Goal: Transaction & Acquisition: Purchase product/service

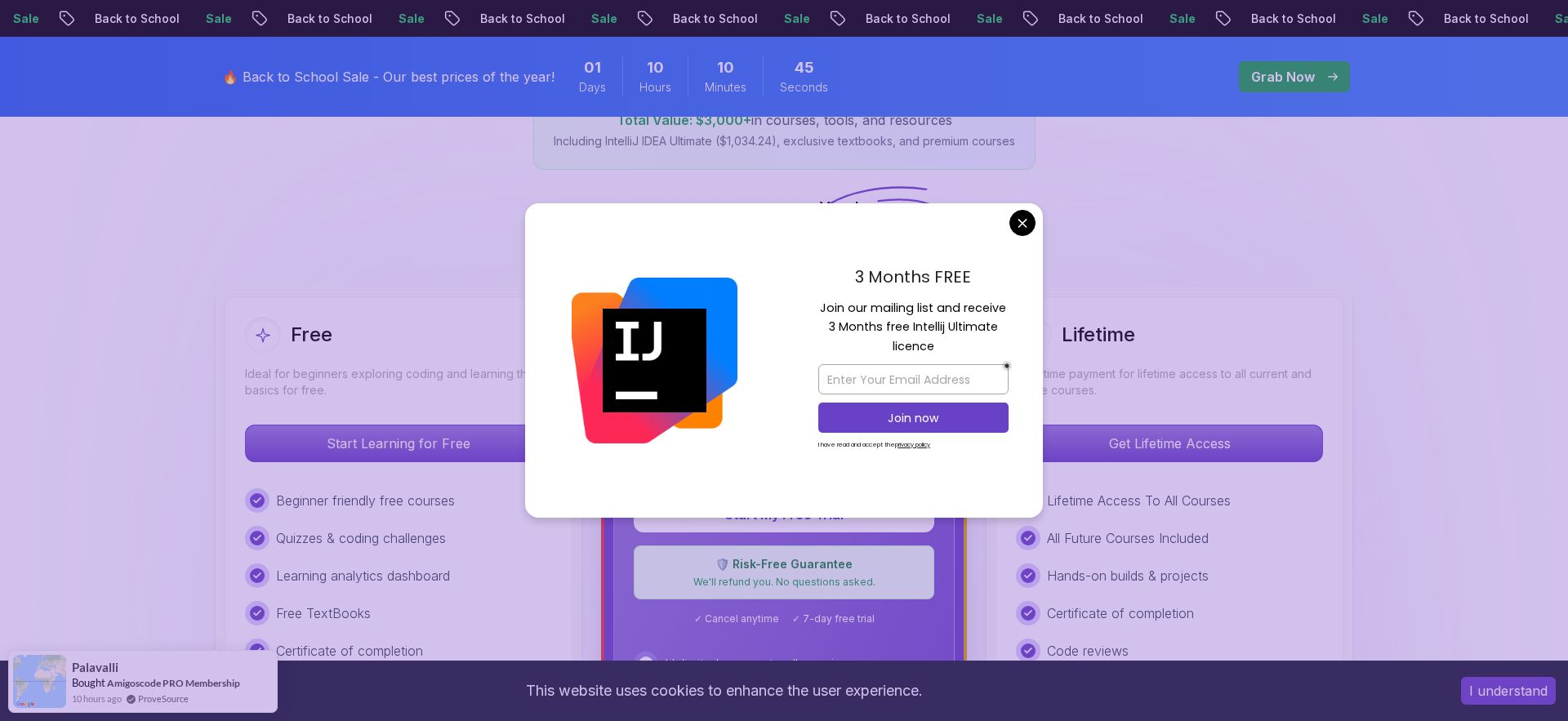
scroll to position [309, 0]
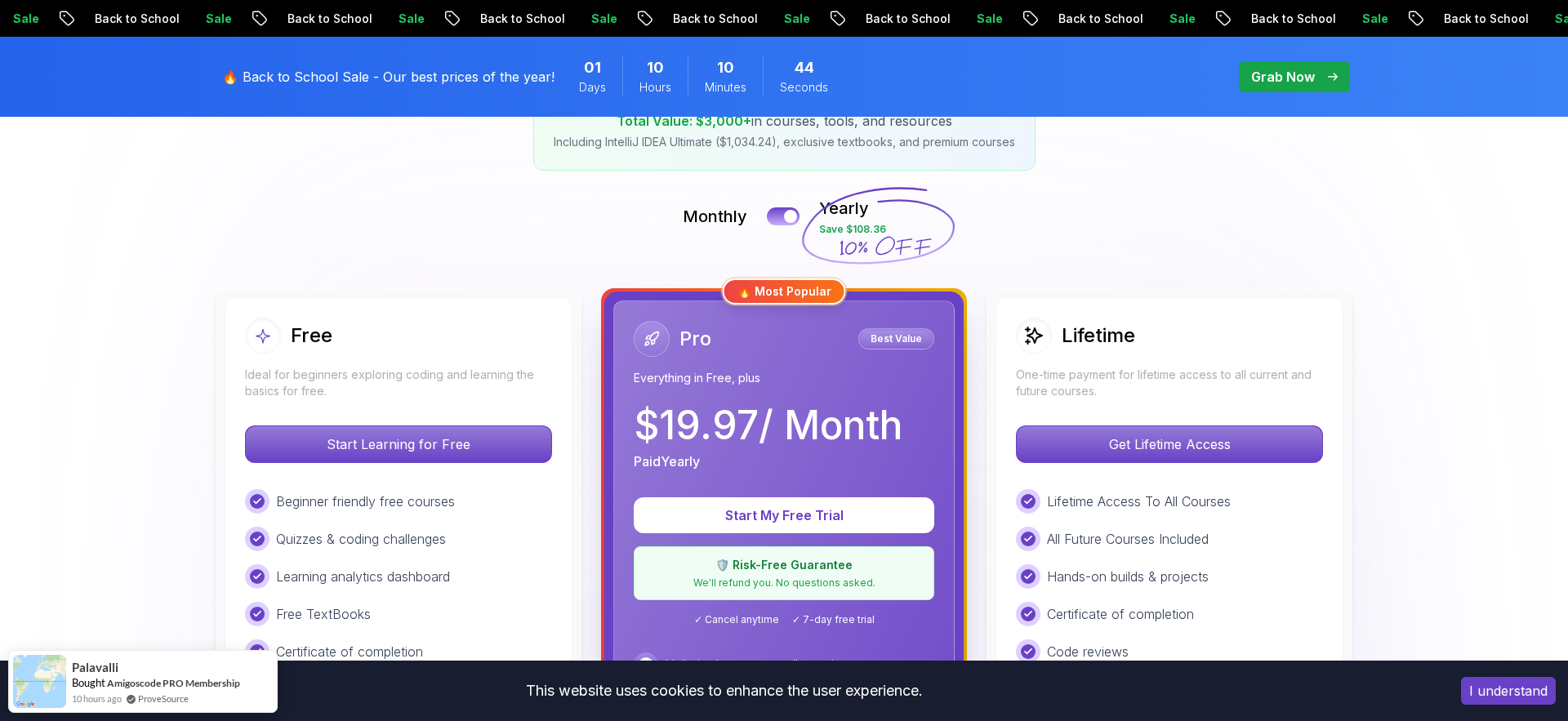
click at [1224, 432] on p "Get Lifetime Access" at bounding box center [1169, 444] width 290 height 35
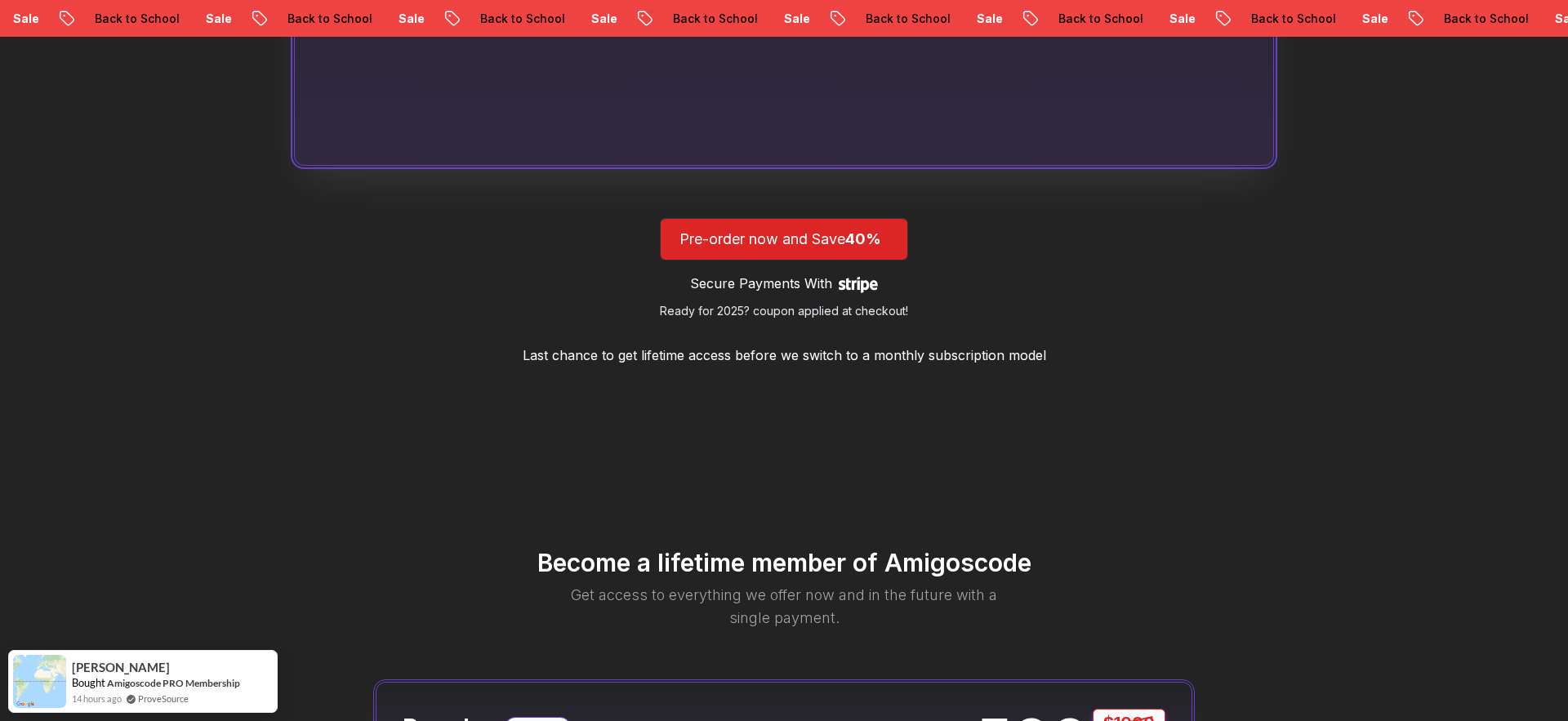
scroll to position [1500, 0]
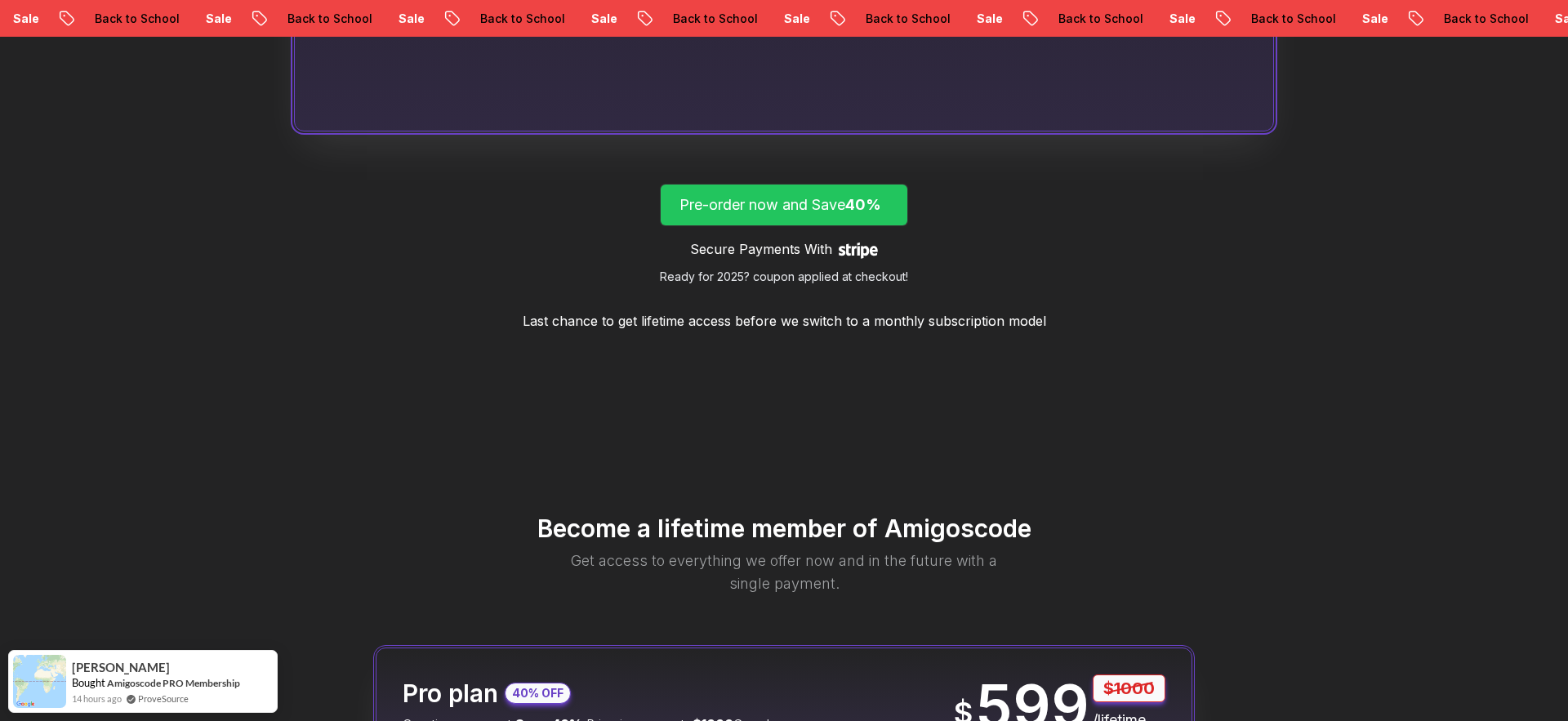
click at [742, 209] on p "Pre-order now and Save 40%" at bounding box center [784, 204] width 209 height 23
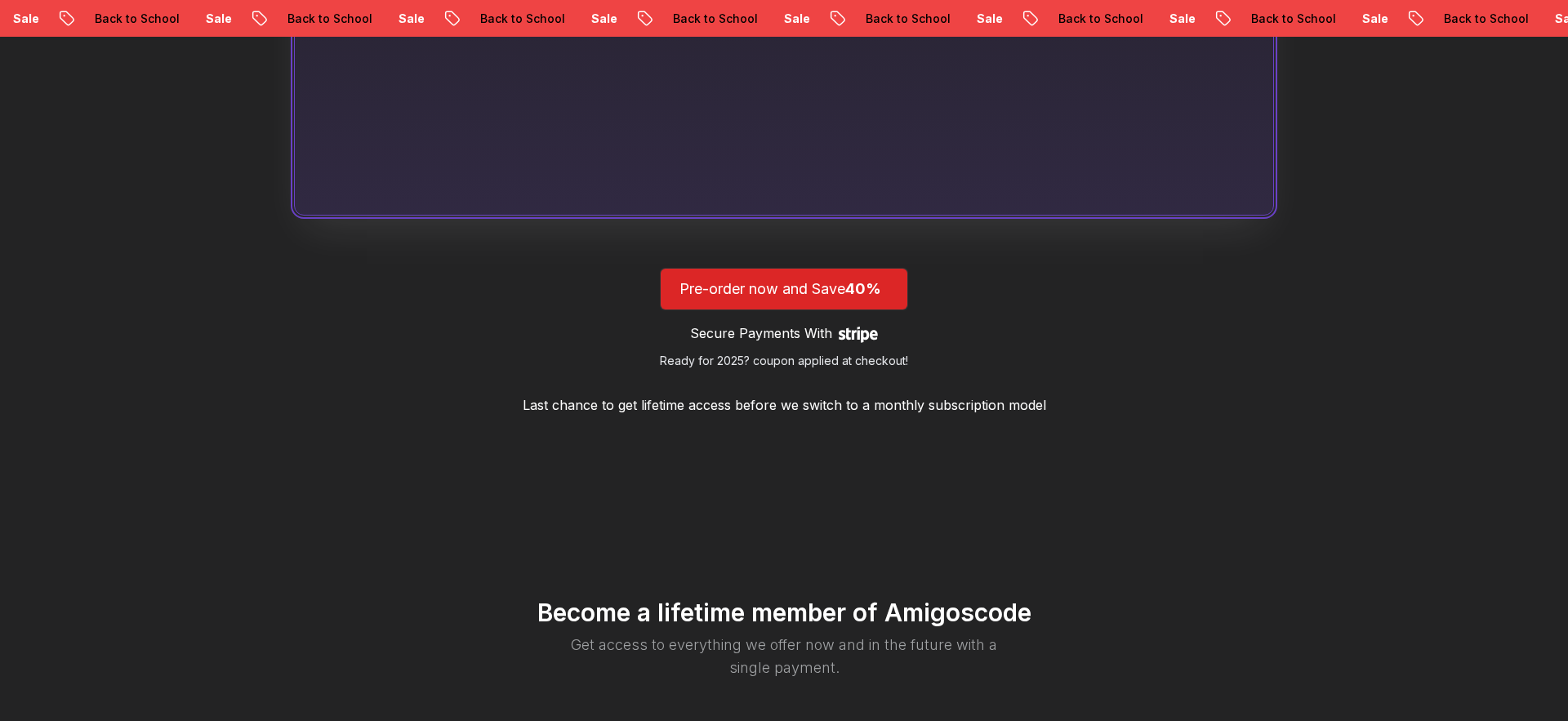
scroll to position [1500, 0]
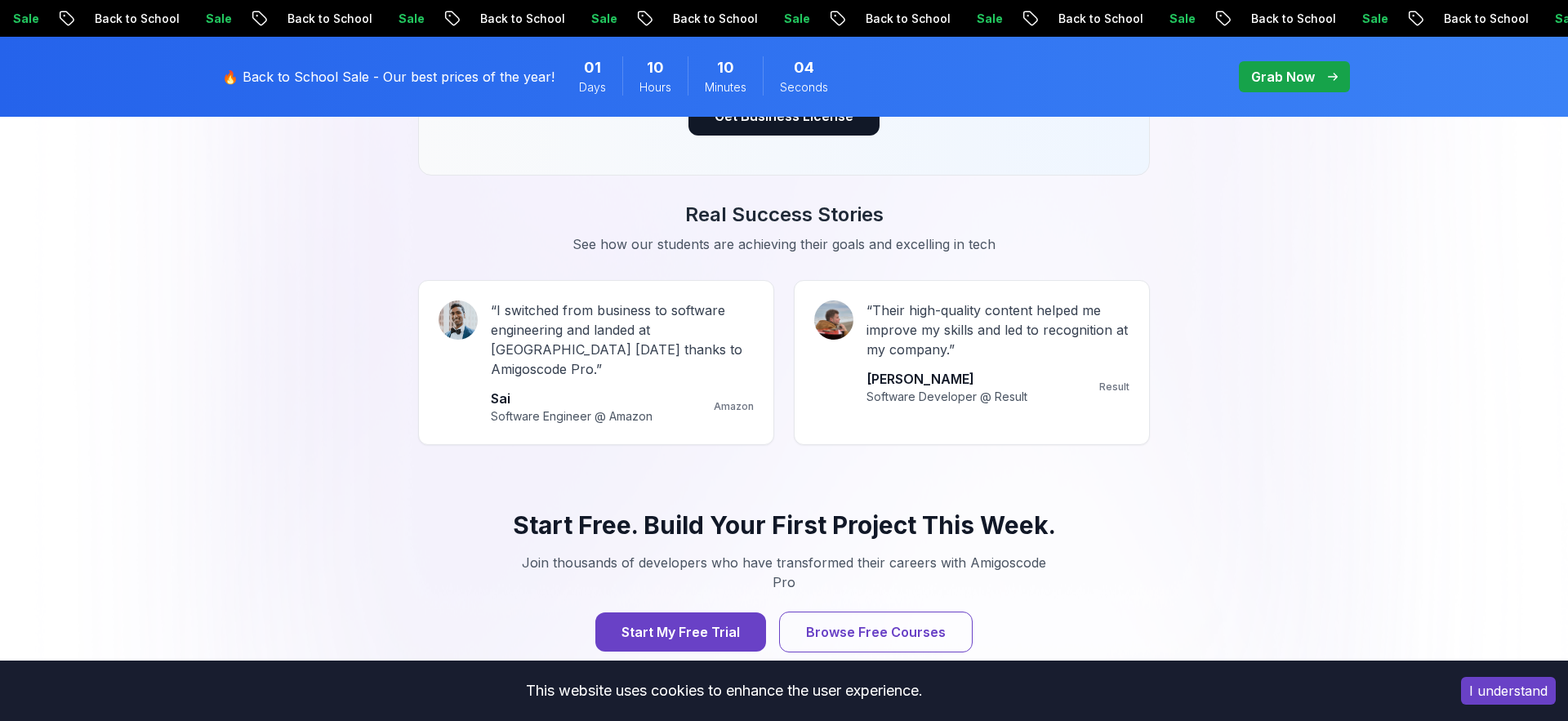
scroll to position [309, 0]
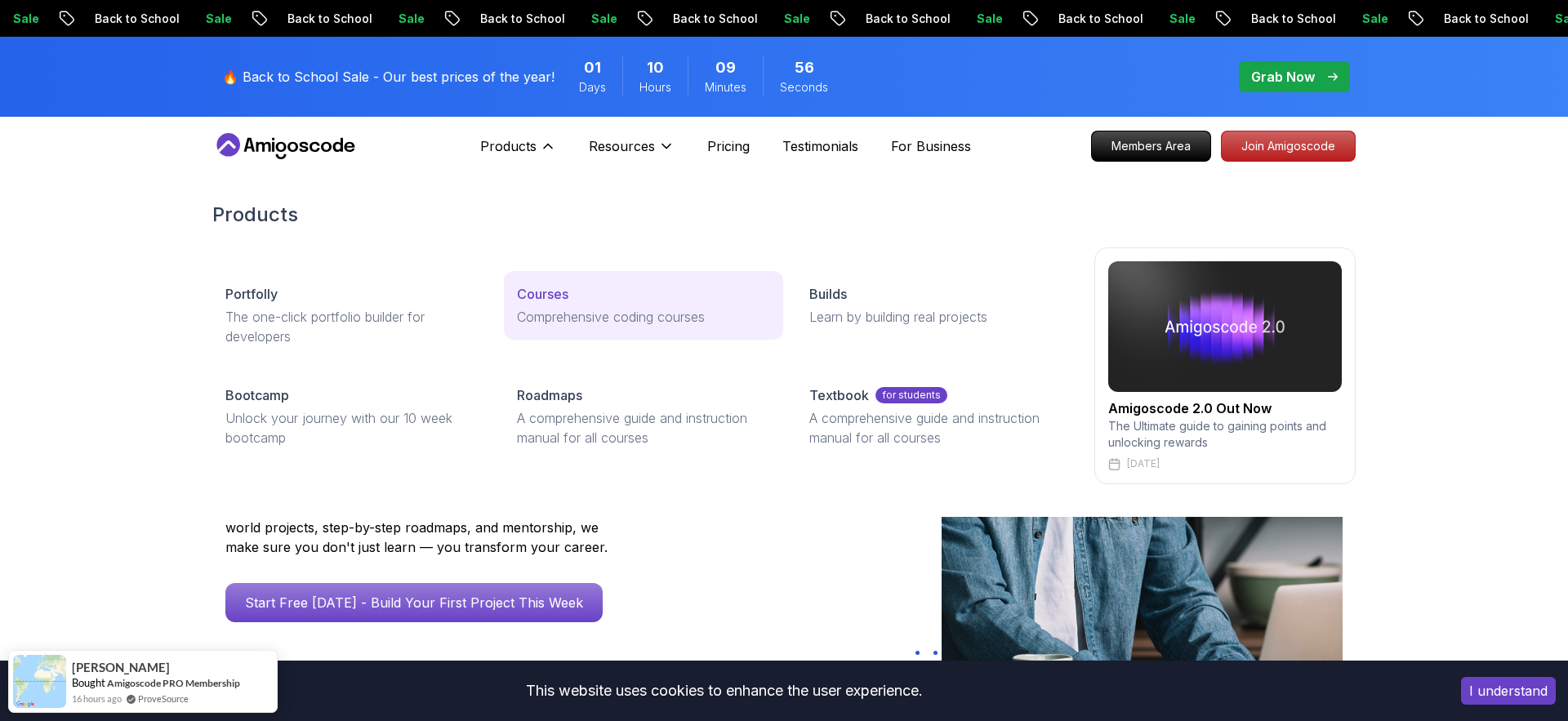
click at [560, 299] on p "Courses" at bounding box center [542, 293] width 51 height 19
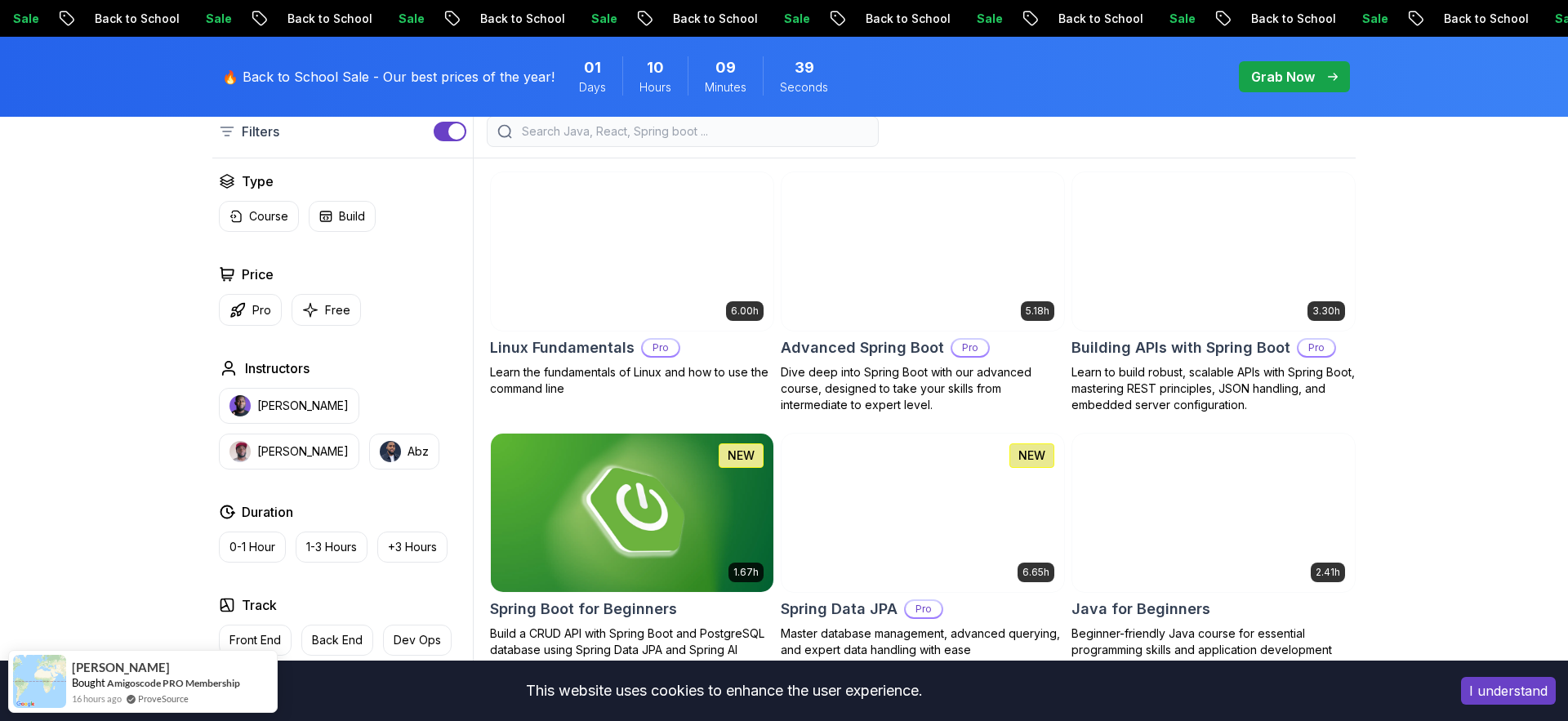
scroll to position [450, 0]
